Goal: Information Seeking & Learning: Learn about a topic

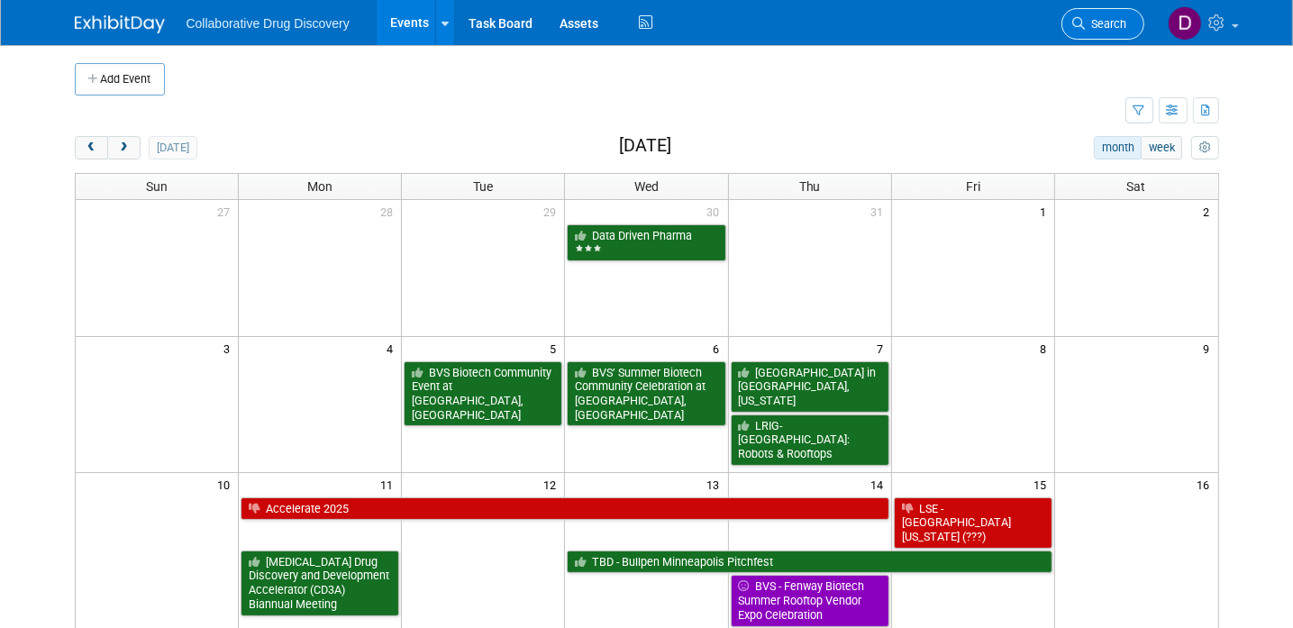
click at [1091, 15] on link "Search" at bounding box center [1102, 24] width 83 height 32
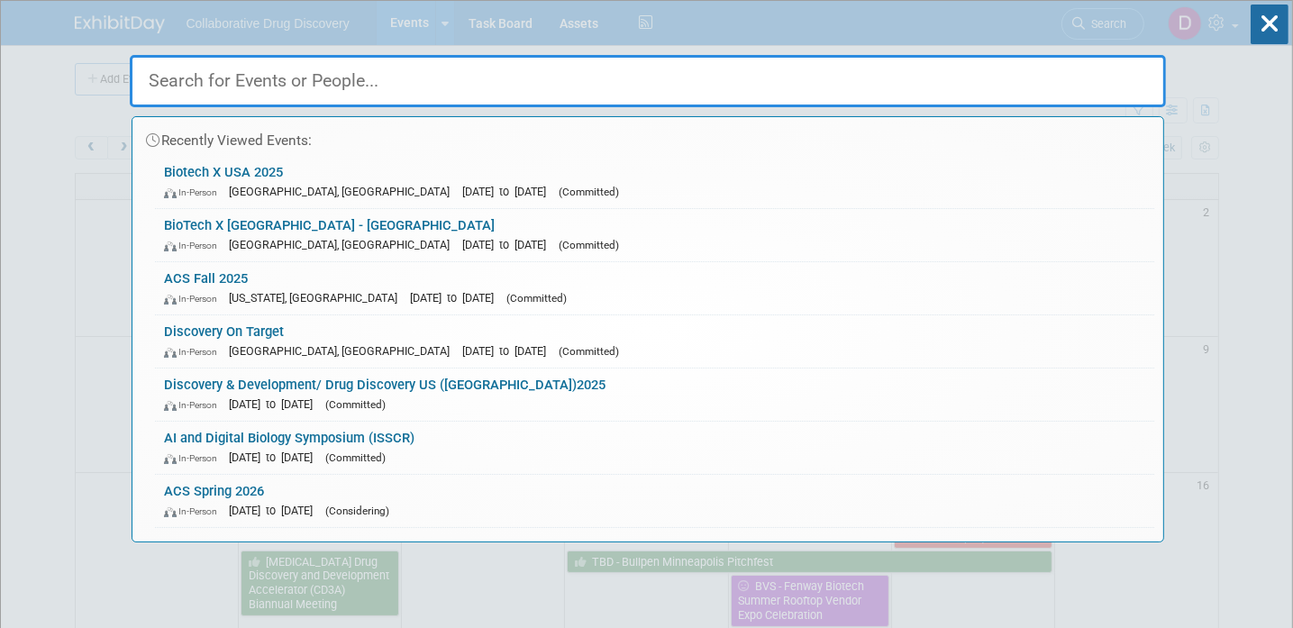
click at [294, 75] on input "text" at bounding box center [648, 81] width 1036 height 52
paste input "ISSCR"
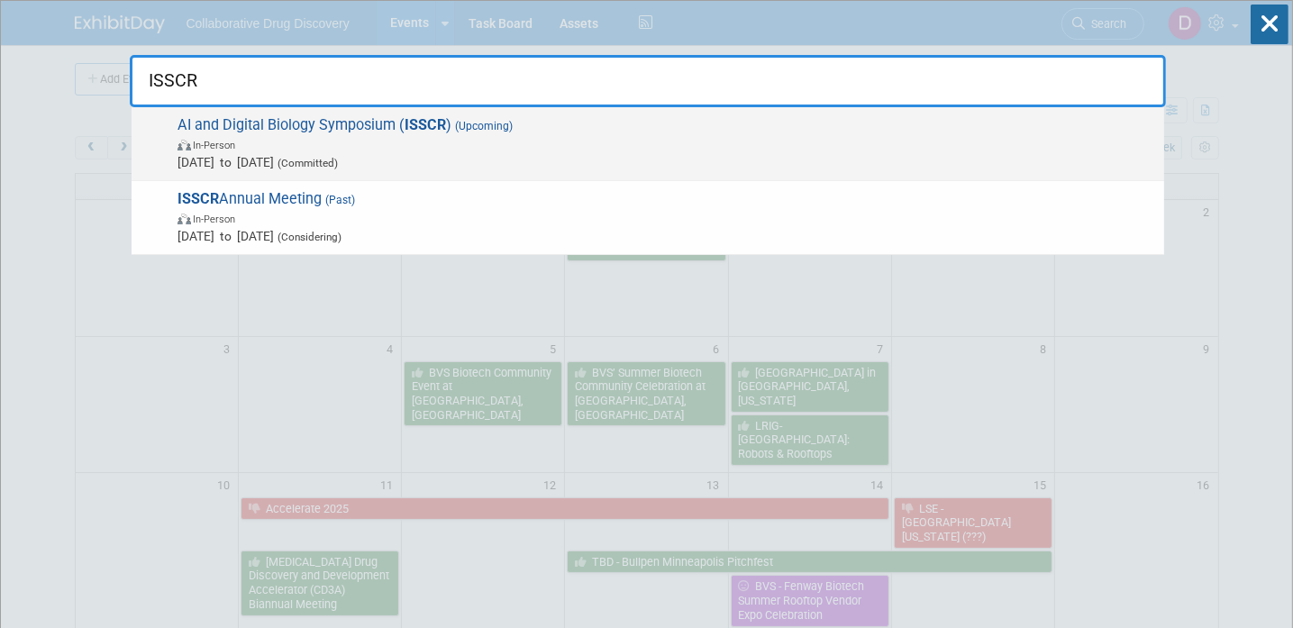
type input "ISSCR"
click at [346, 151] on span "In-Person" at bounding box center [665, 144] width 977 height 18
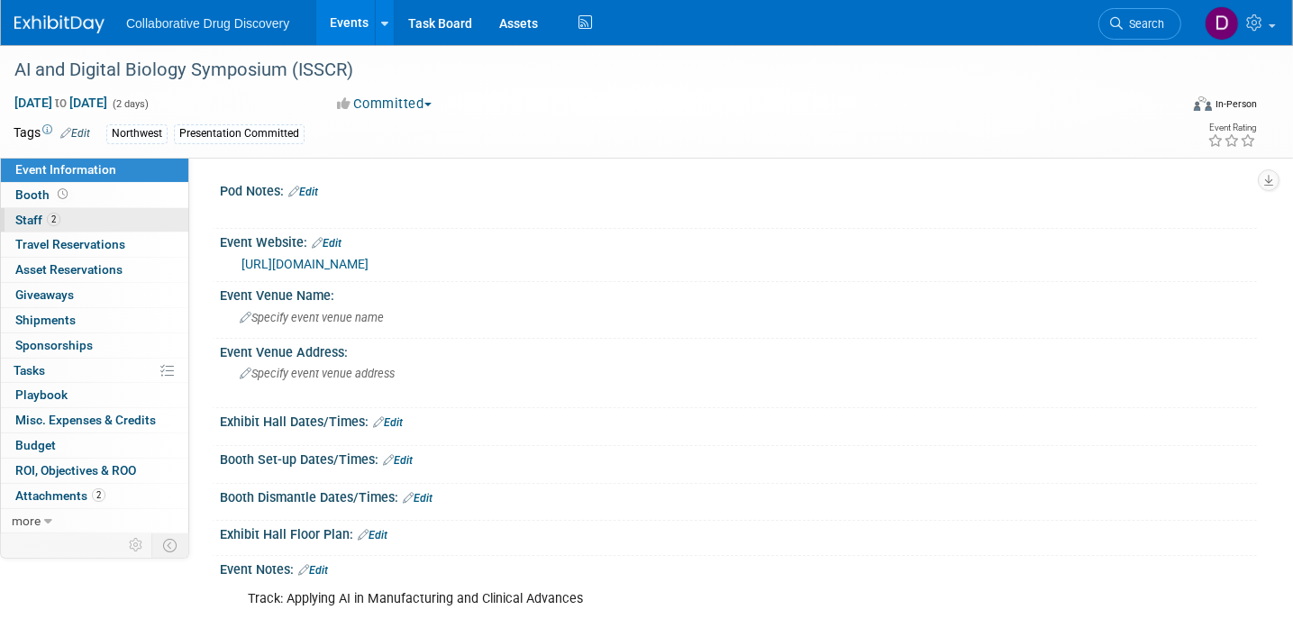
click at [66, 226] on link "2 Staff 2" at bounding box center [94, 220] width 187 height 24
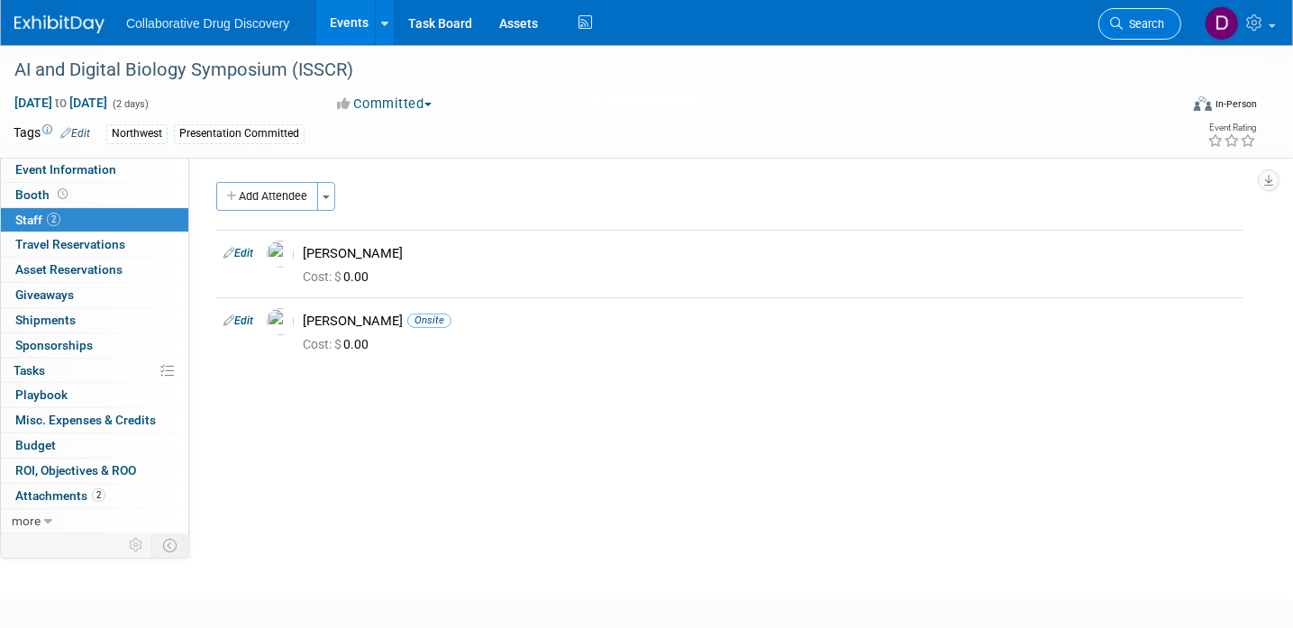
click at [1127, 22] on span "Search" at bounding box center [1142, 24] width 41 height 14
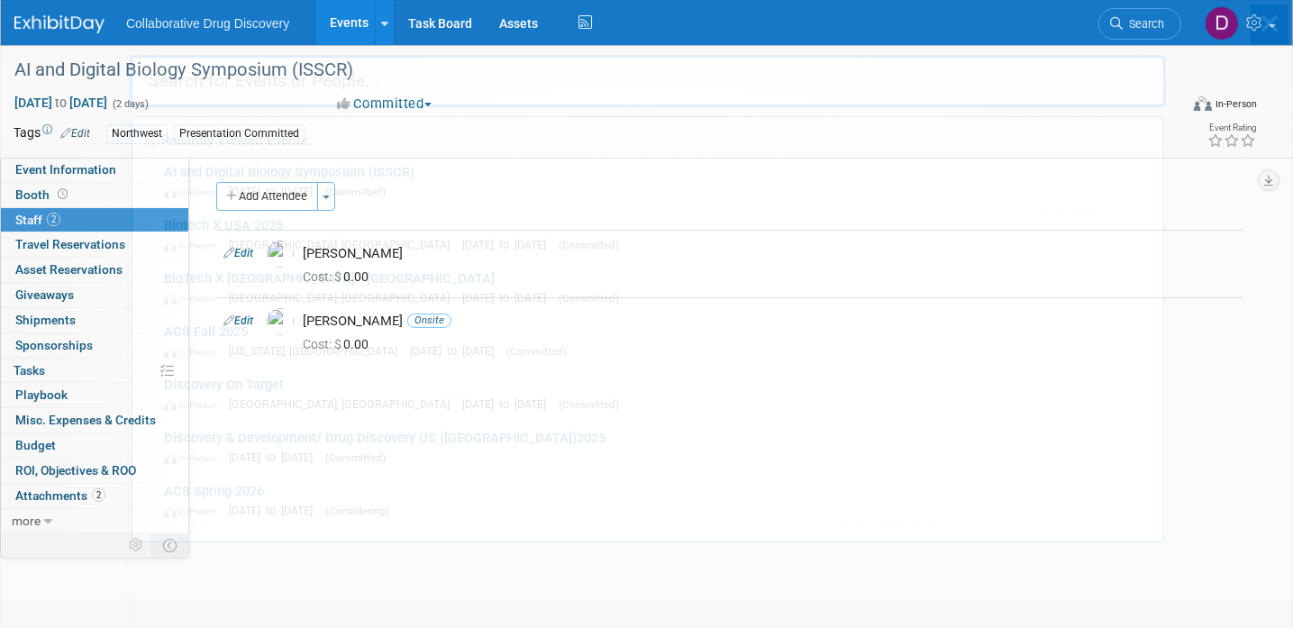
click at [37, 25] on img at bounding box center [59, 24] width 90 height 18
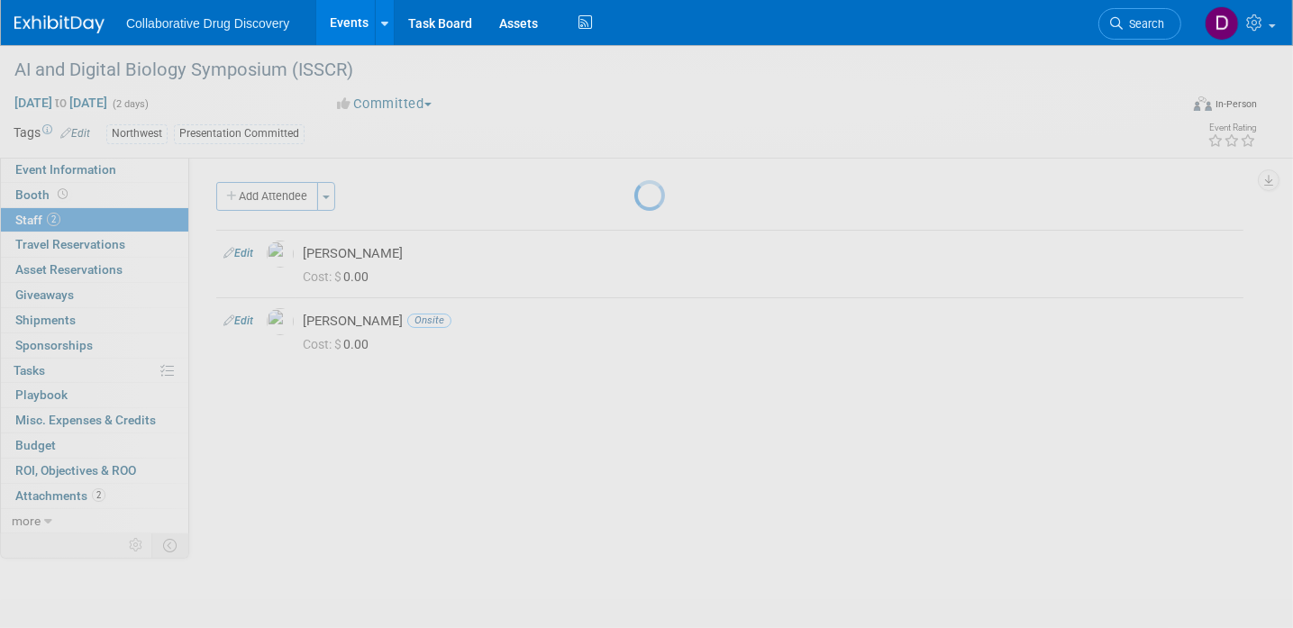
click at [37, 25] on img at bounding box center [59, 24] width 90 height 18
drag, startPoint x: 37, startPoint y: 25, endPoint x: 44, endPoint y: 19, distance: 9.6
click at [37, 25] on img at bounding box center [59, 24] width 90 height 18
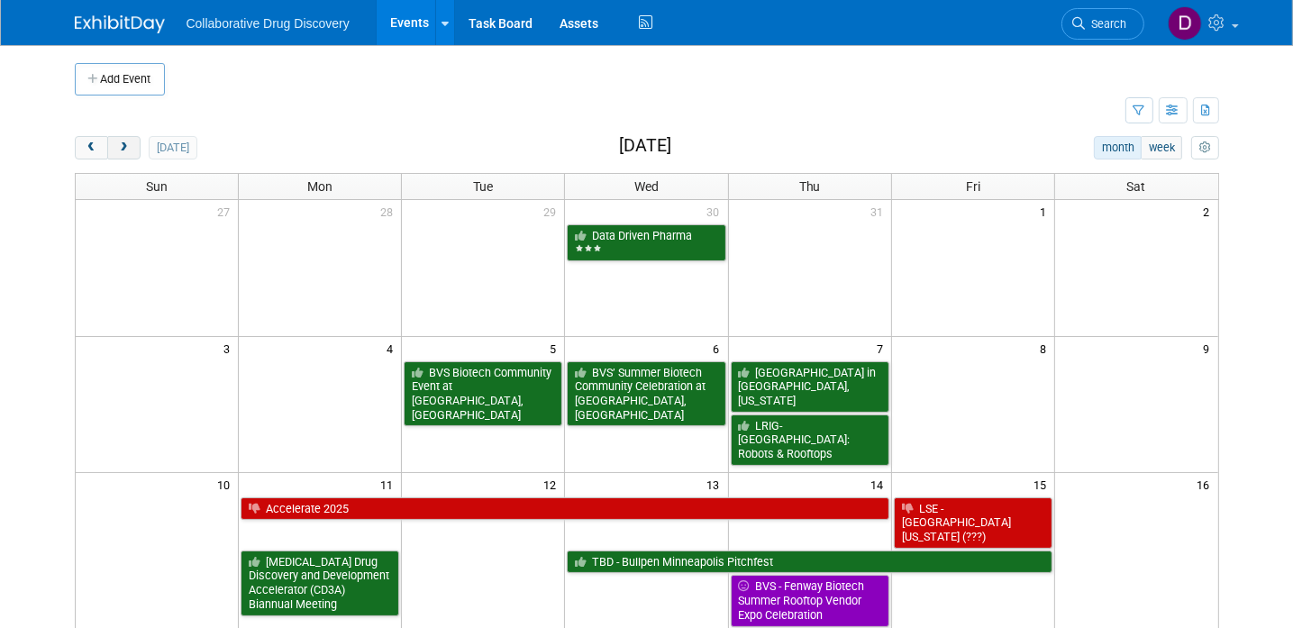
click at [122, 142] on span "next" at bounding box center [124, 148] width 14 height 12
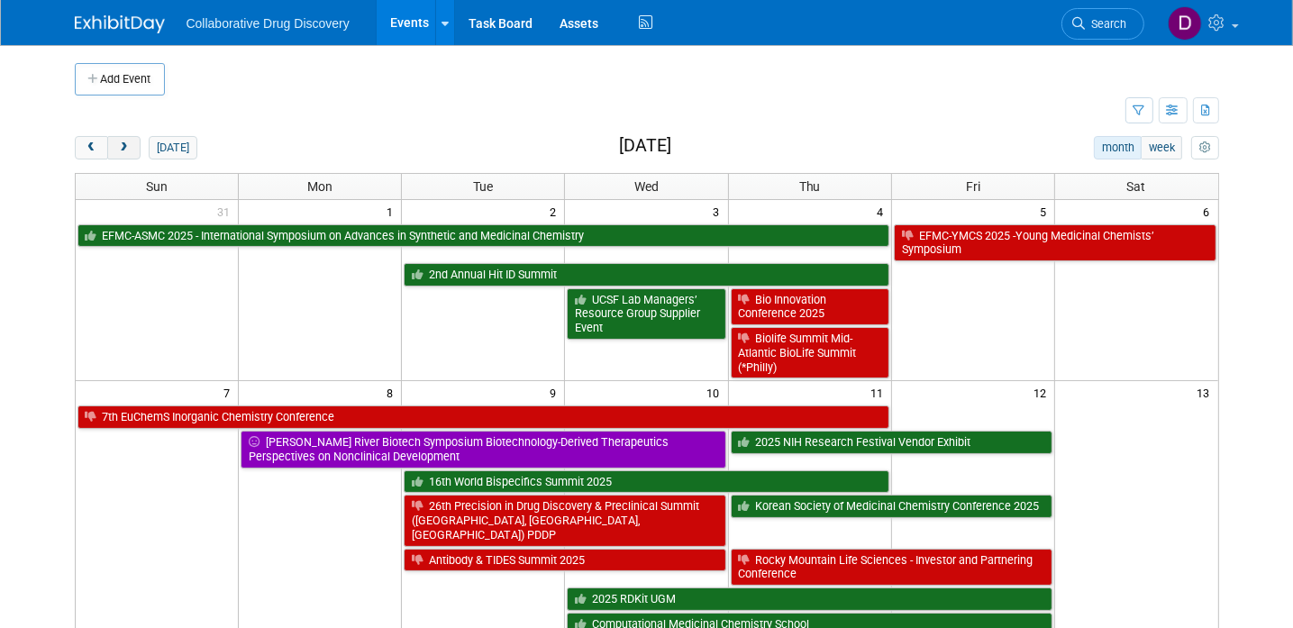
click at [122, 142] on span "next" at bounding box center [124, 148] width 14 height 12
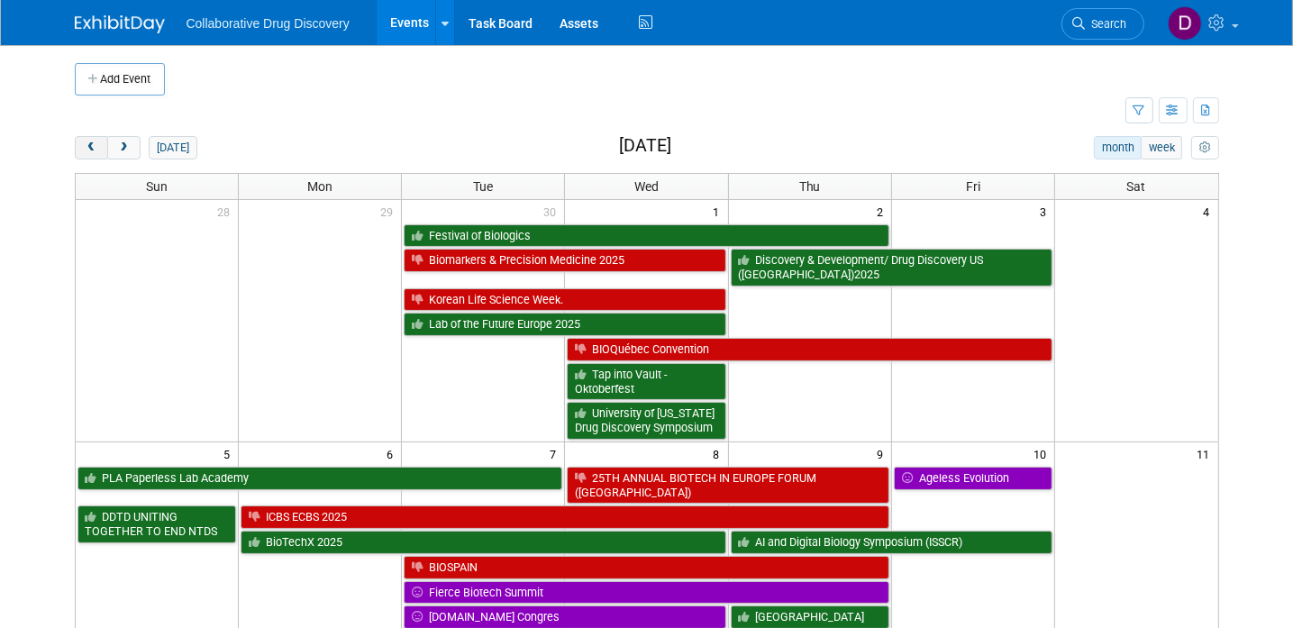
click at [94, 141] on button "prev" at bounding box center [91, 147] width 33 height 23
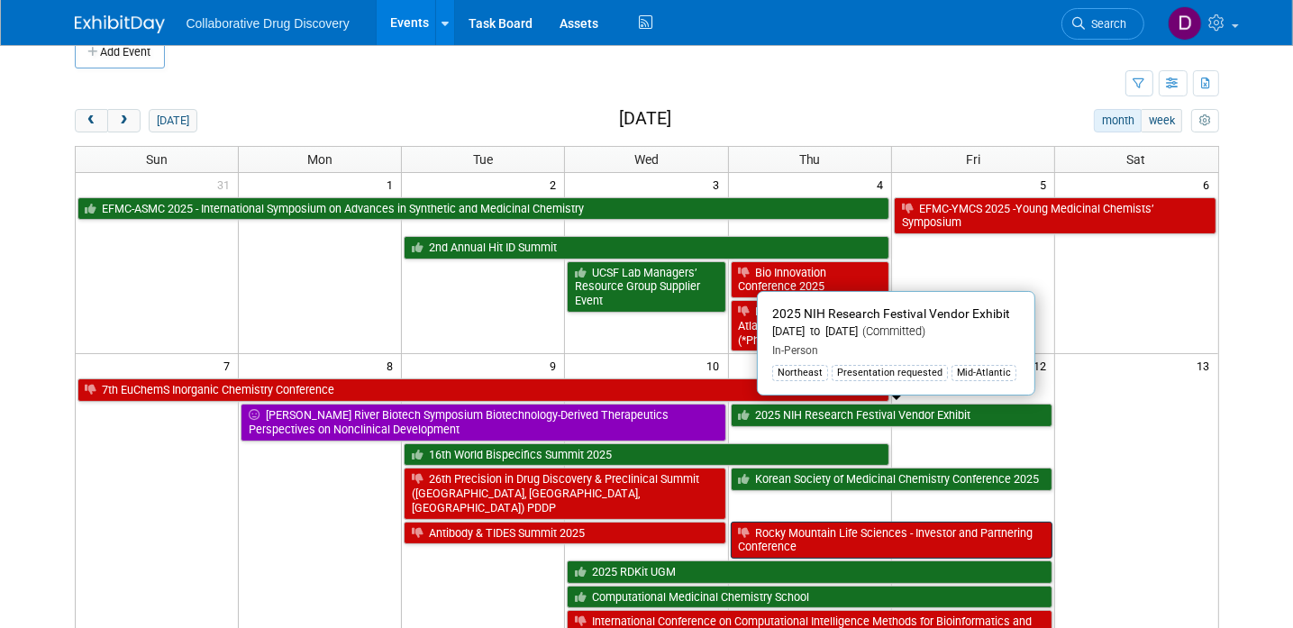
scroll to position [139, 0]
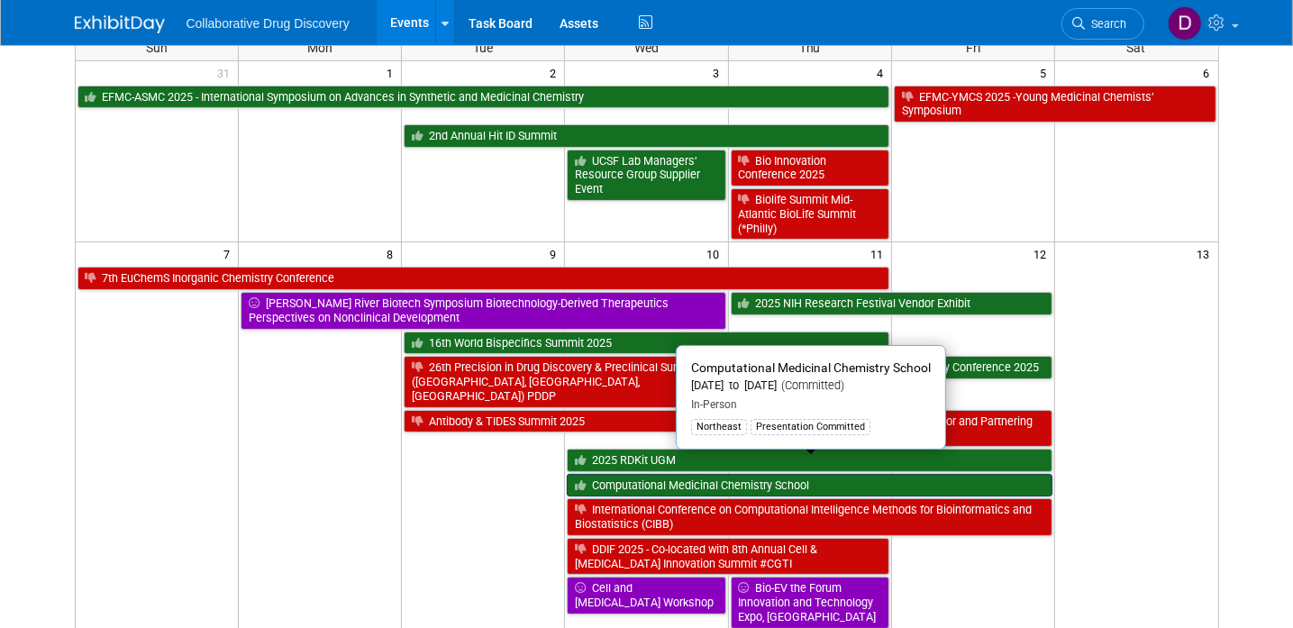
click at [693, 474] on link "Computational Medicinal Chemistry School" at bounding box center [809, 485] width 485 height 23
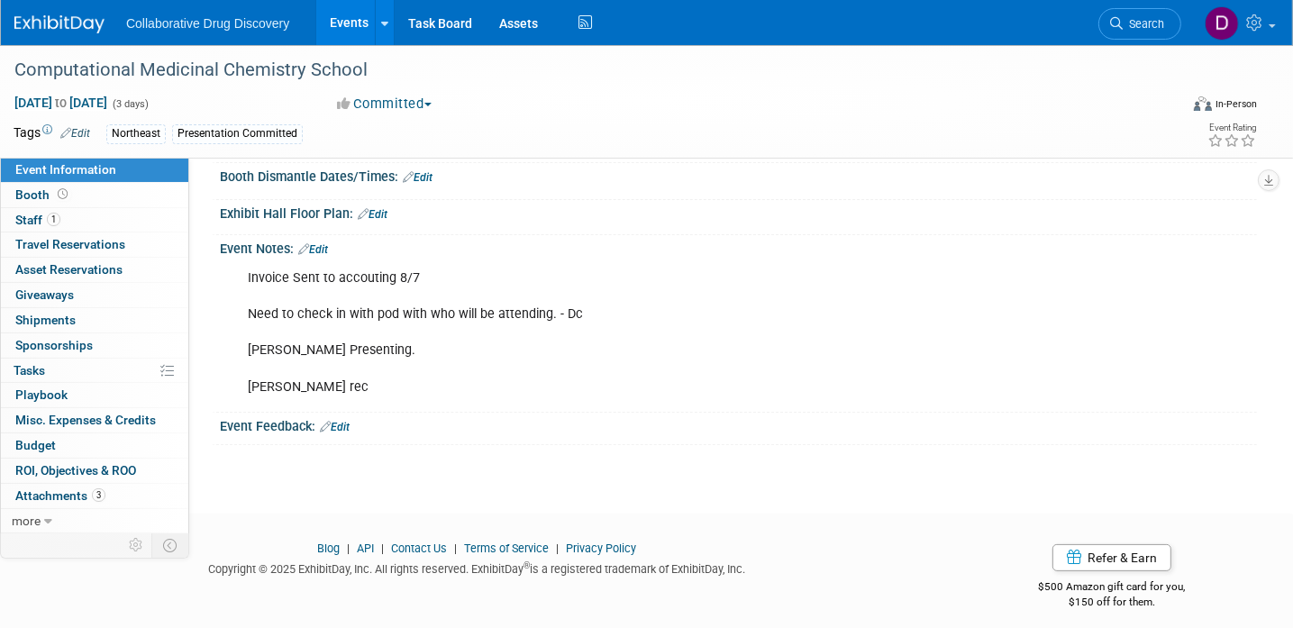
scroll to position [312, 0]
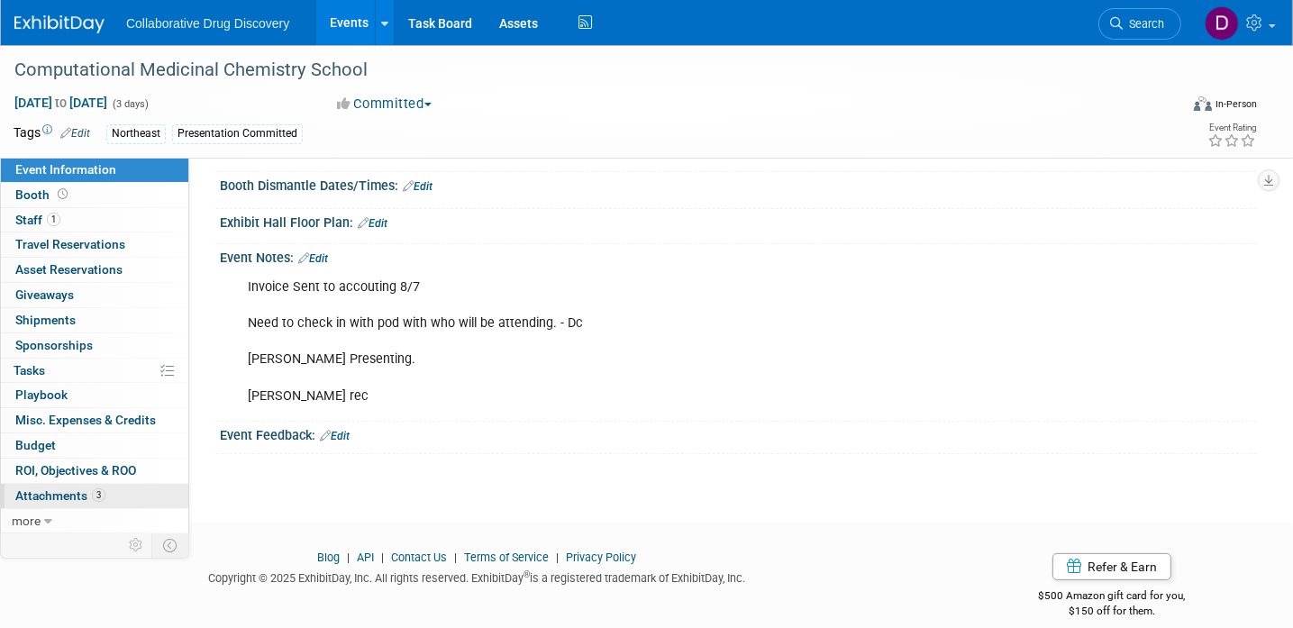
click at [92, 496] on span "3" at bounding box center [99, 495] width 14 height 14
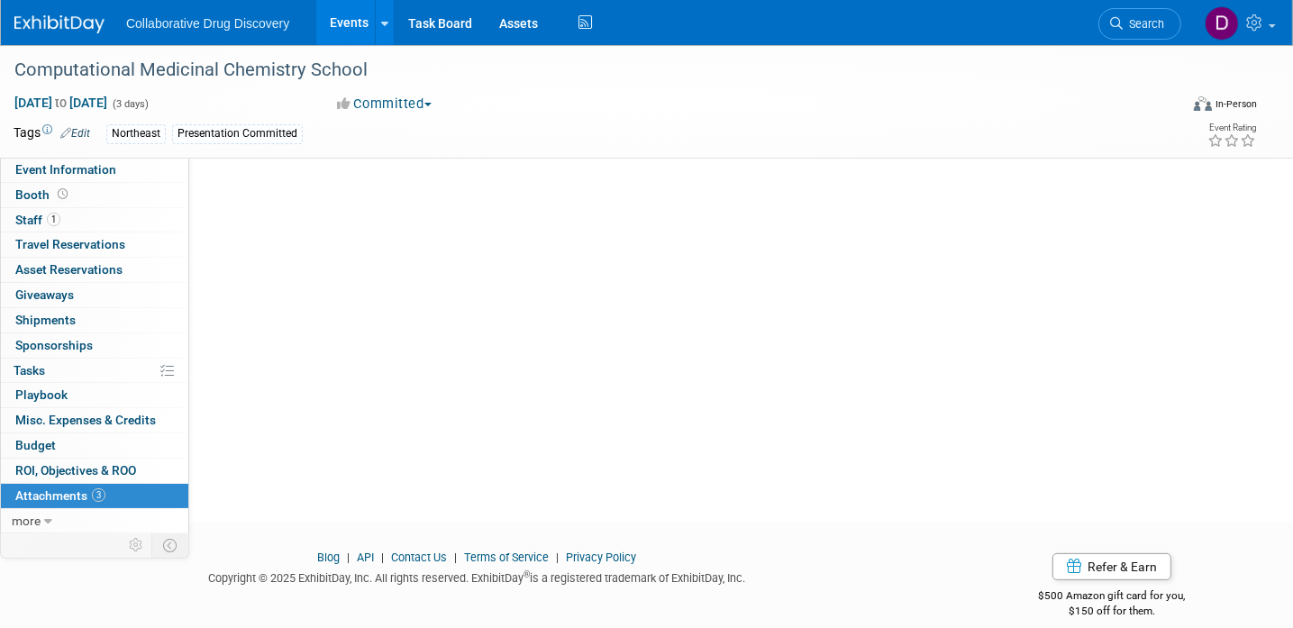
scroll to position [0, 0]
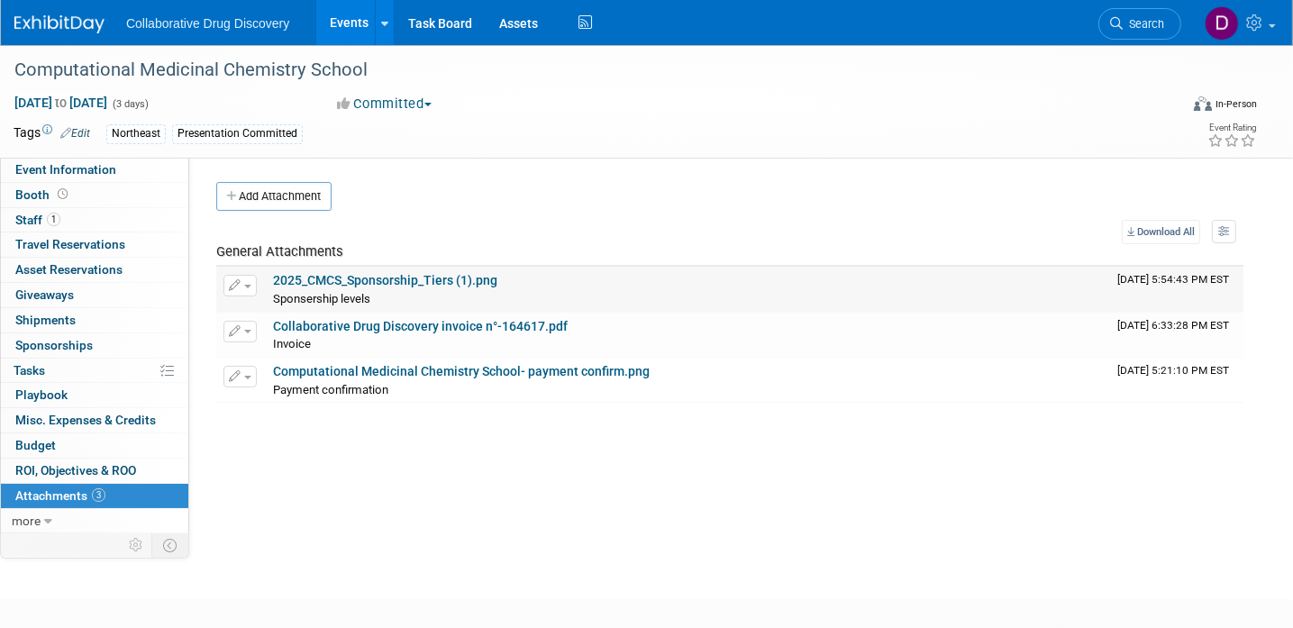
click at [393, 285] on link "2025_CMCS_Sponsorship_Tiers (1).png" at bounding box center [385, 280] width 224 height 14
click at [323, 329] on link "Collaborative Drug Discovery invoice n°-164617.pdf" at bounding box center [420, 326] width 295 height 14
click at [302, 76] on div "Computational Medicinal Chemistry School" at bounding box center [579, 70] width 1143 height 32
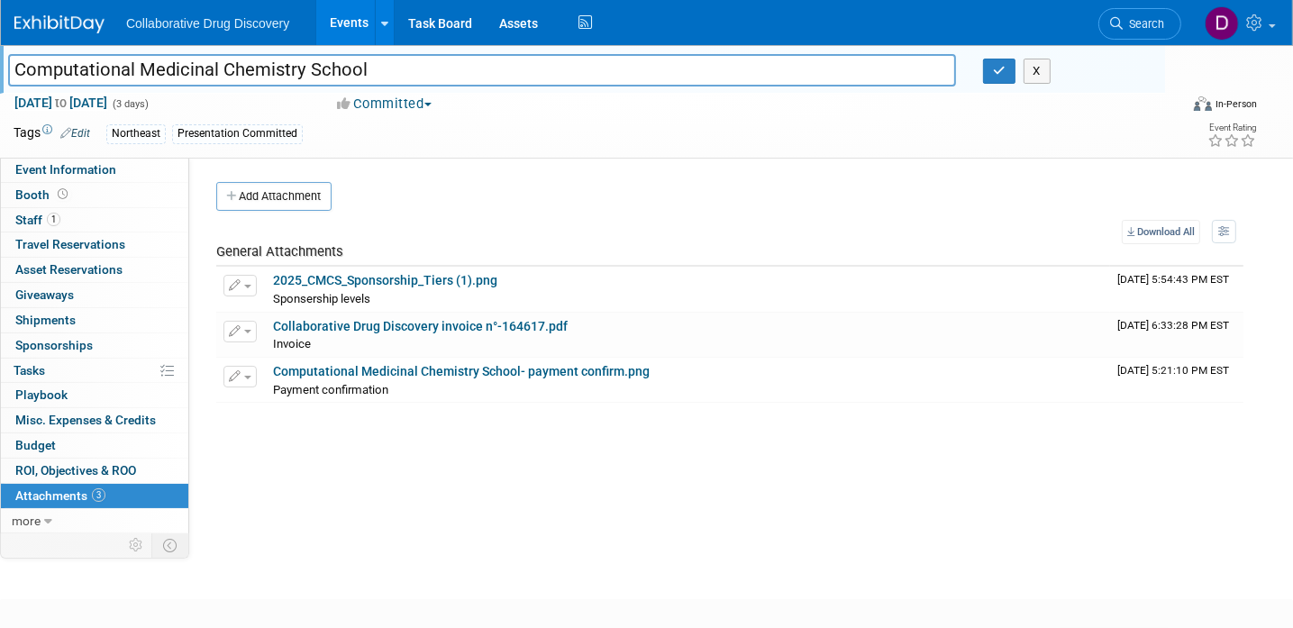
click at [302, 76] on input "Computational Medicinal Chemistry School" at bounding box center [482, 70] width 948 height 32
click at [393, 281] on link "2025_CMCS_Sponsorship_Tiers (1).png" at bounding box center [385, 280] width 224 height 14
